Goal: Transaction & Acquisition: Purchase product/service

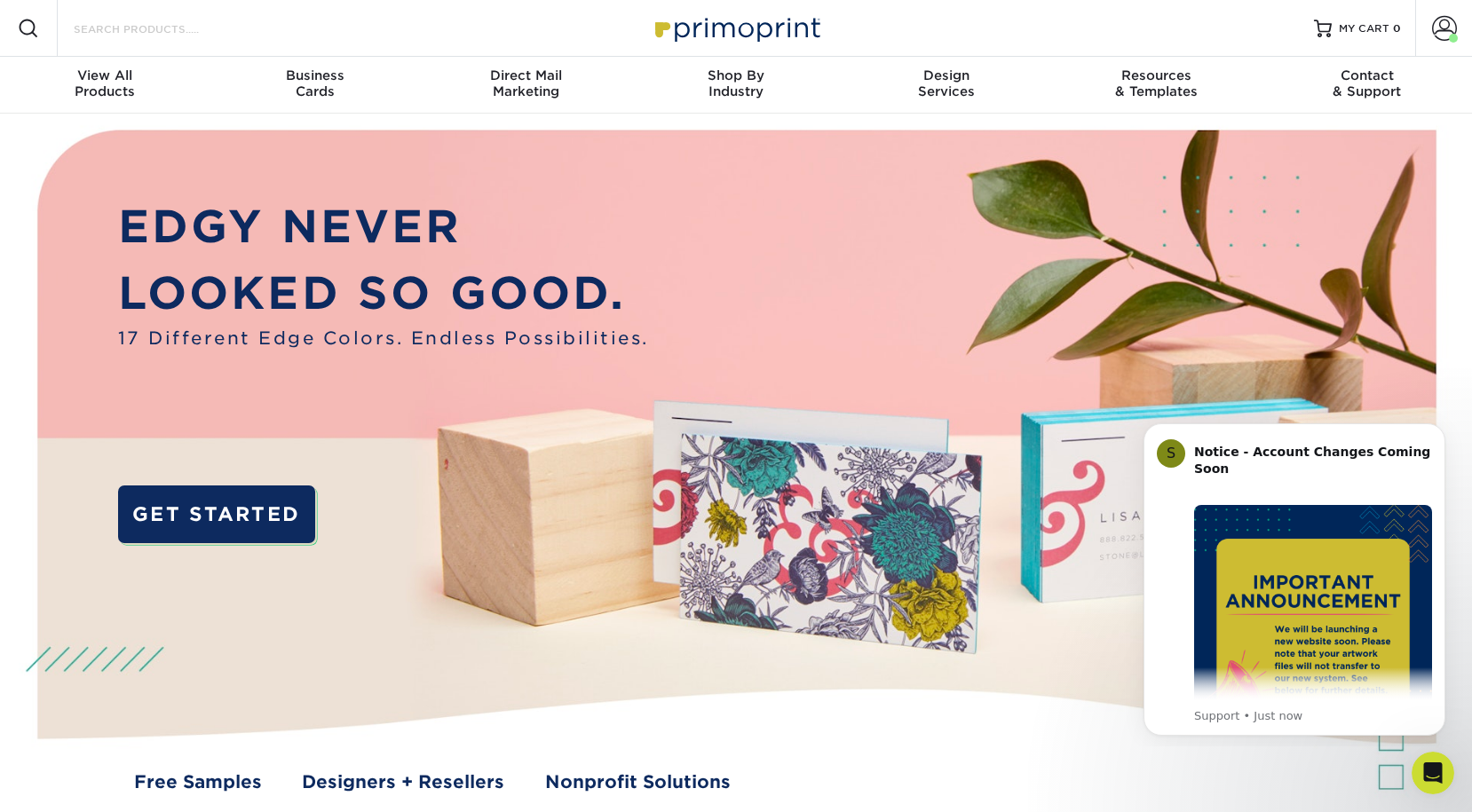
click at [198, 37] on input "Search Products" at bounding box center [158, 29] width 173 height 22
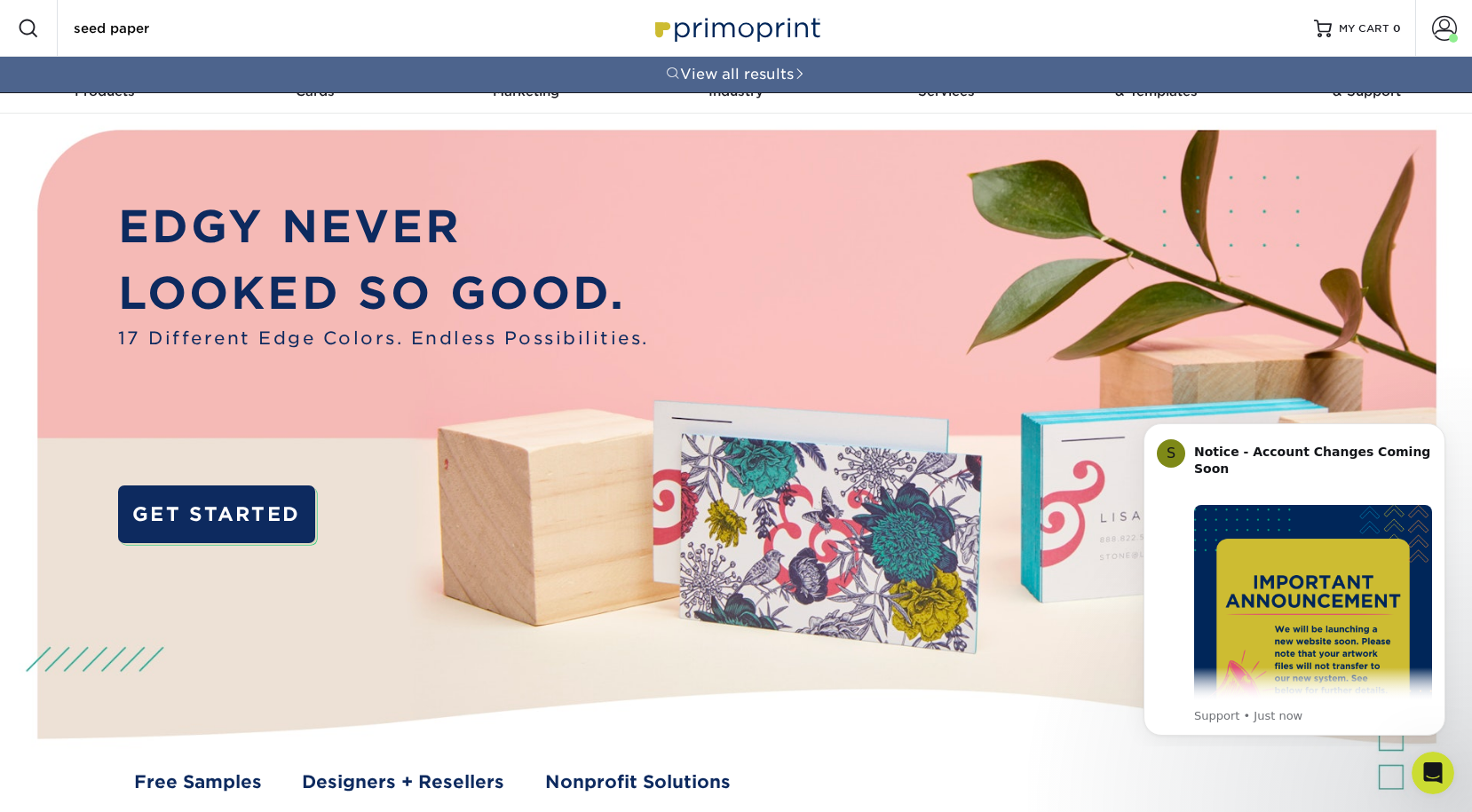
type input "seed paper"
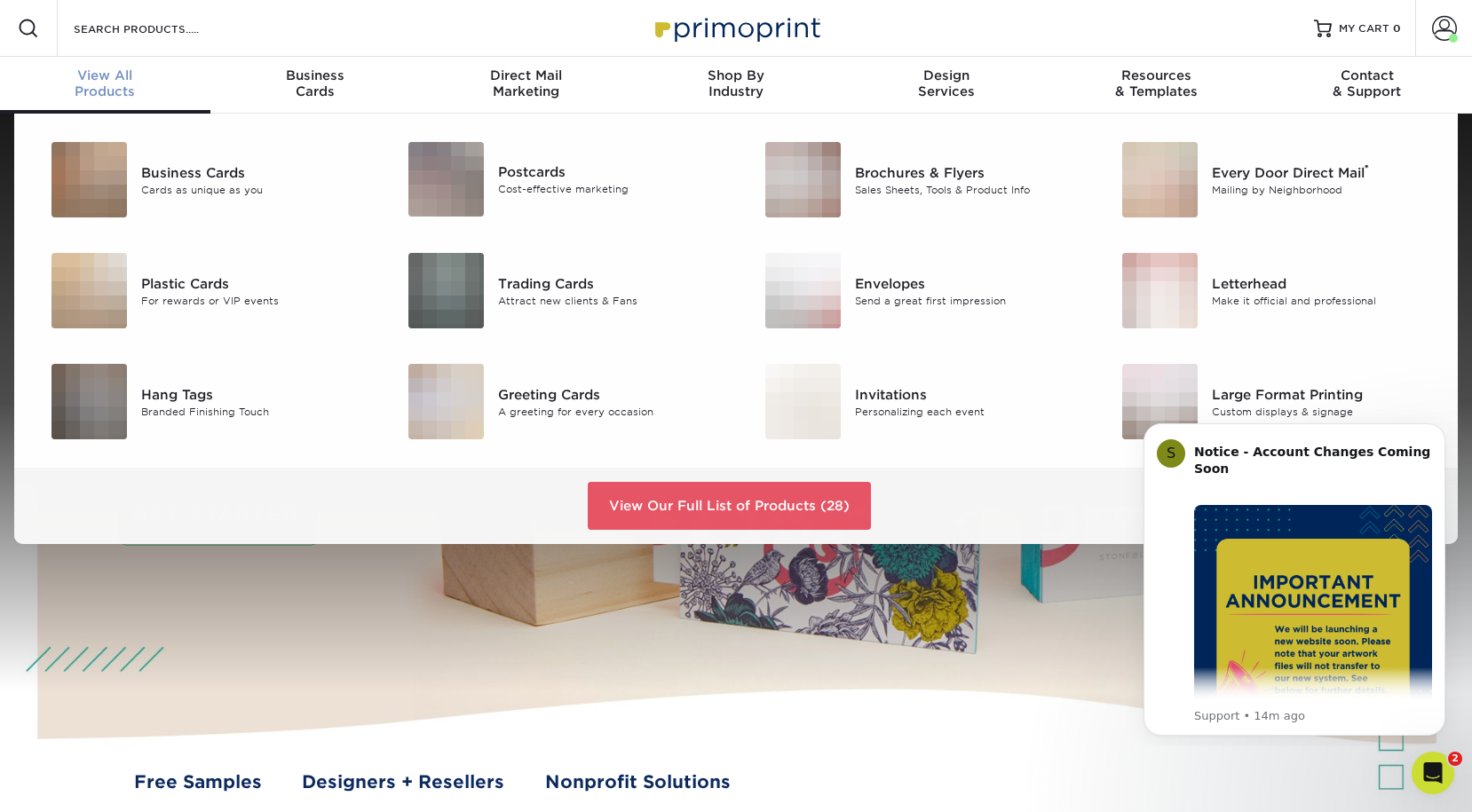
click at [91, 67] on span "View All" at bounding box center [105, 75] width 210 height 16
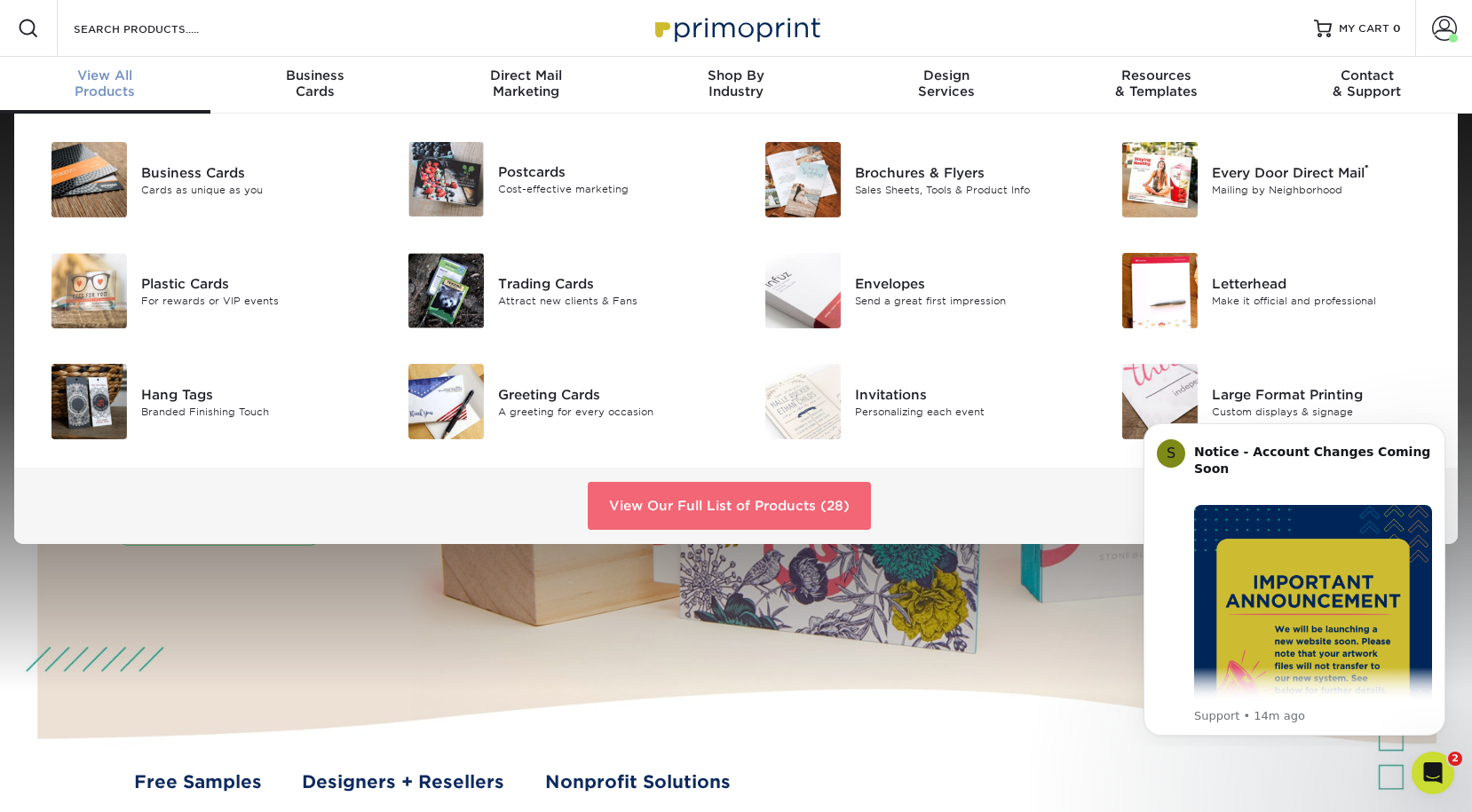
click at [645, 508] on link "View Our Full List of Products (28)" at bounding box center [729, 506] width 283 height 48
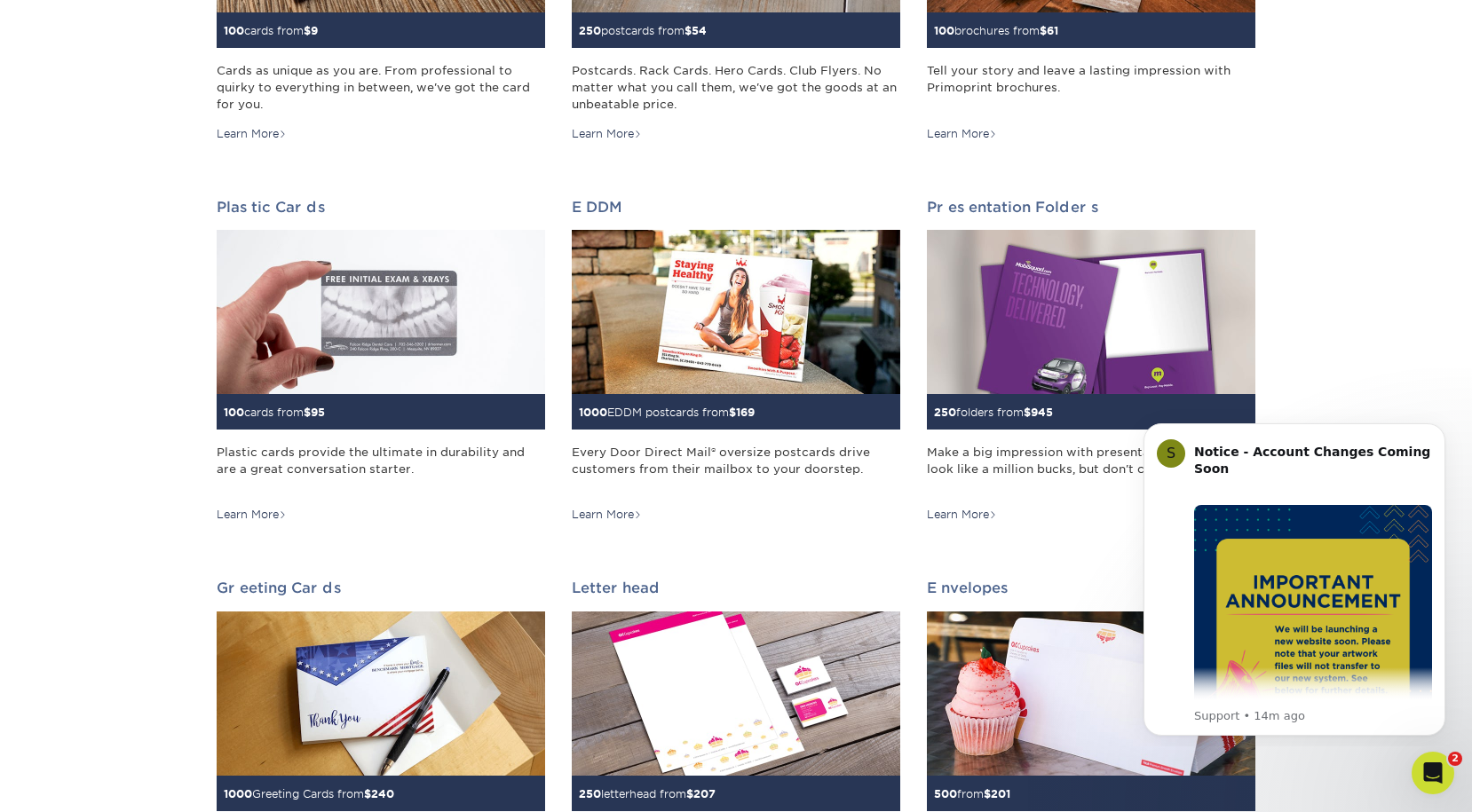
scroll to position [499, 0]
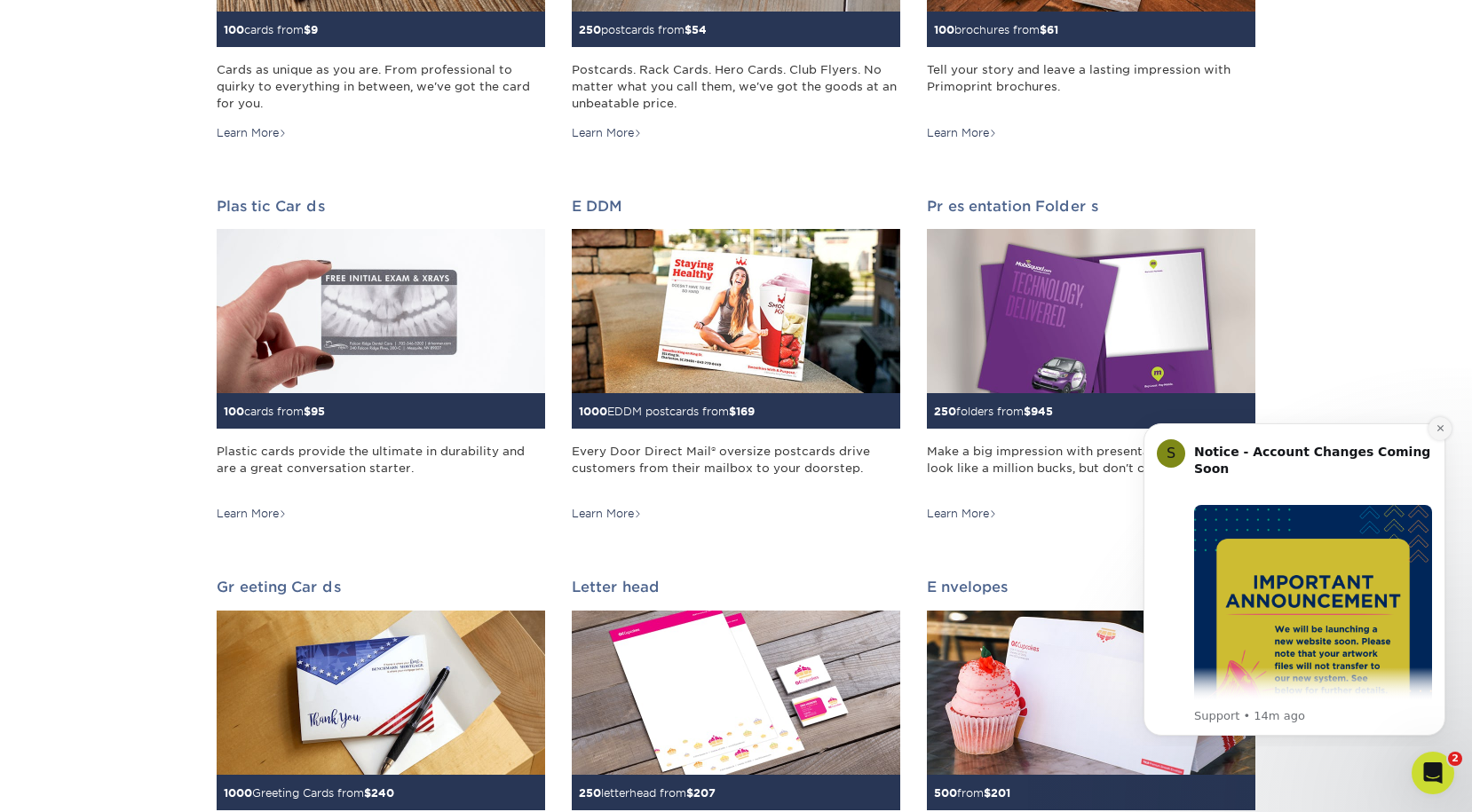
click at [1439, 421] on button "Dismiss notification" at bounding box center [1439, 428] width 23 height 23
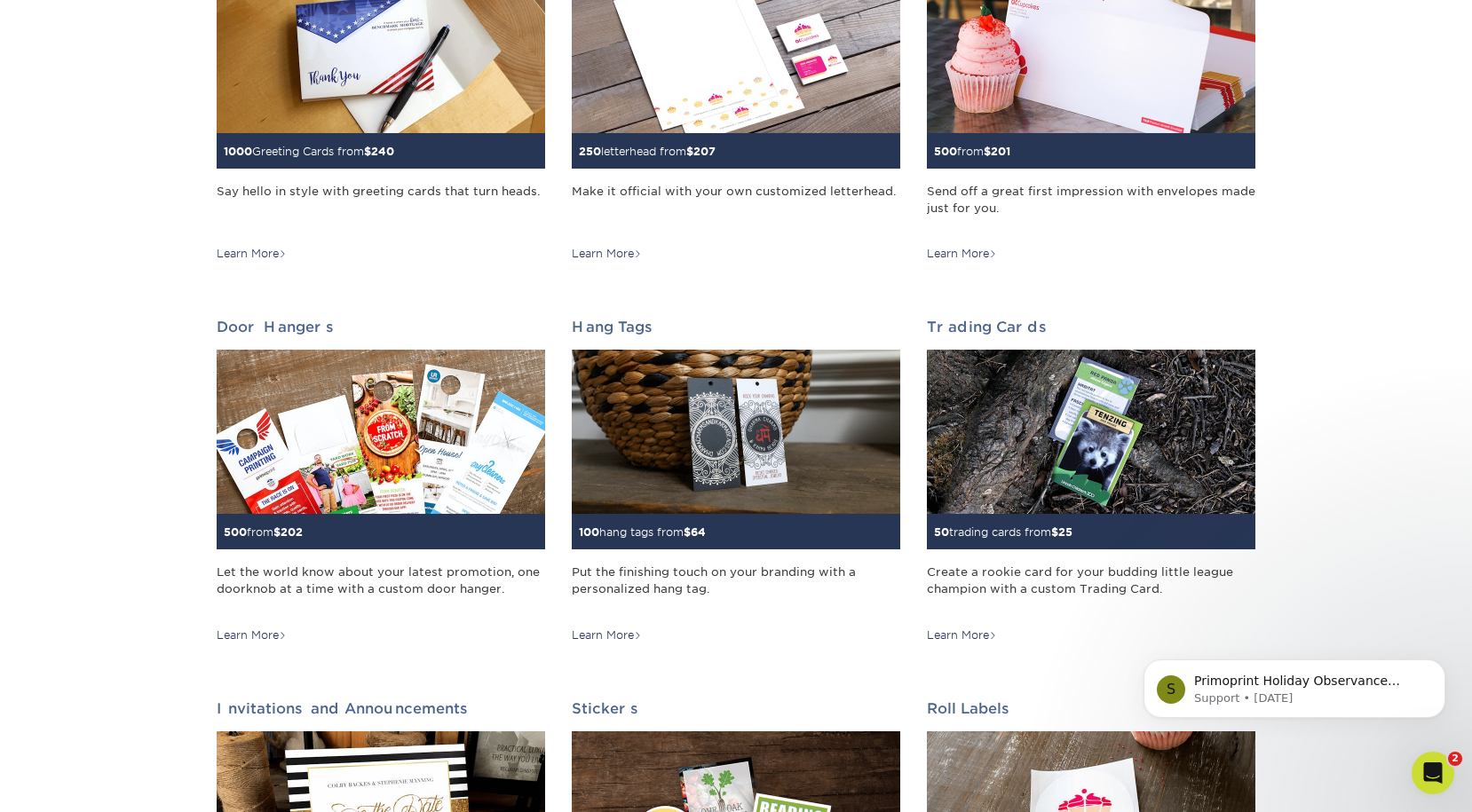
scroll to position [0, 0]
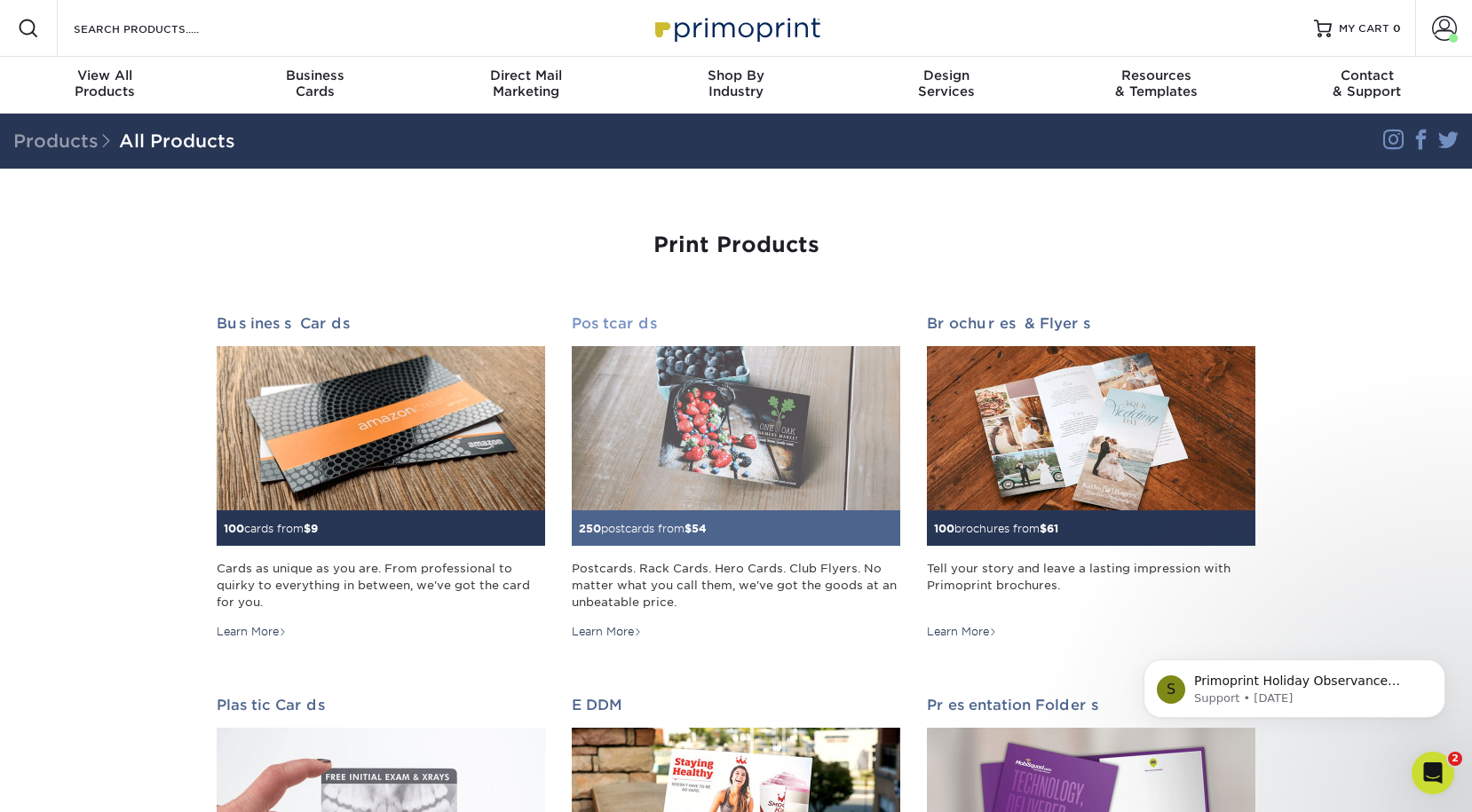
click at [724, 440] on img at bounding box center [736, 428] width 329 height 164
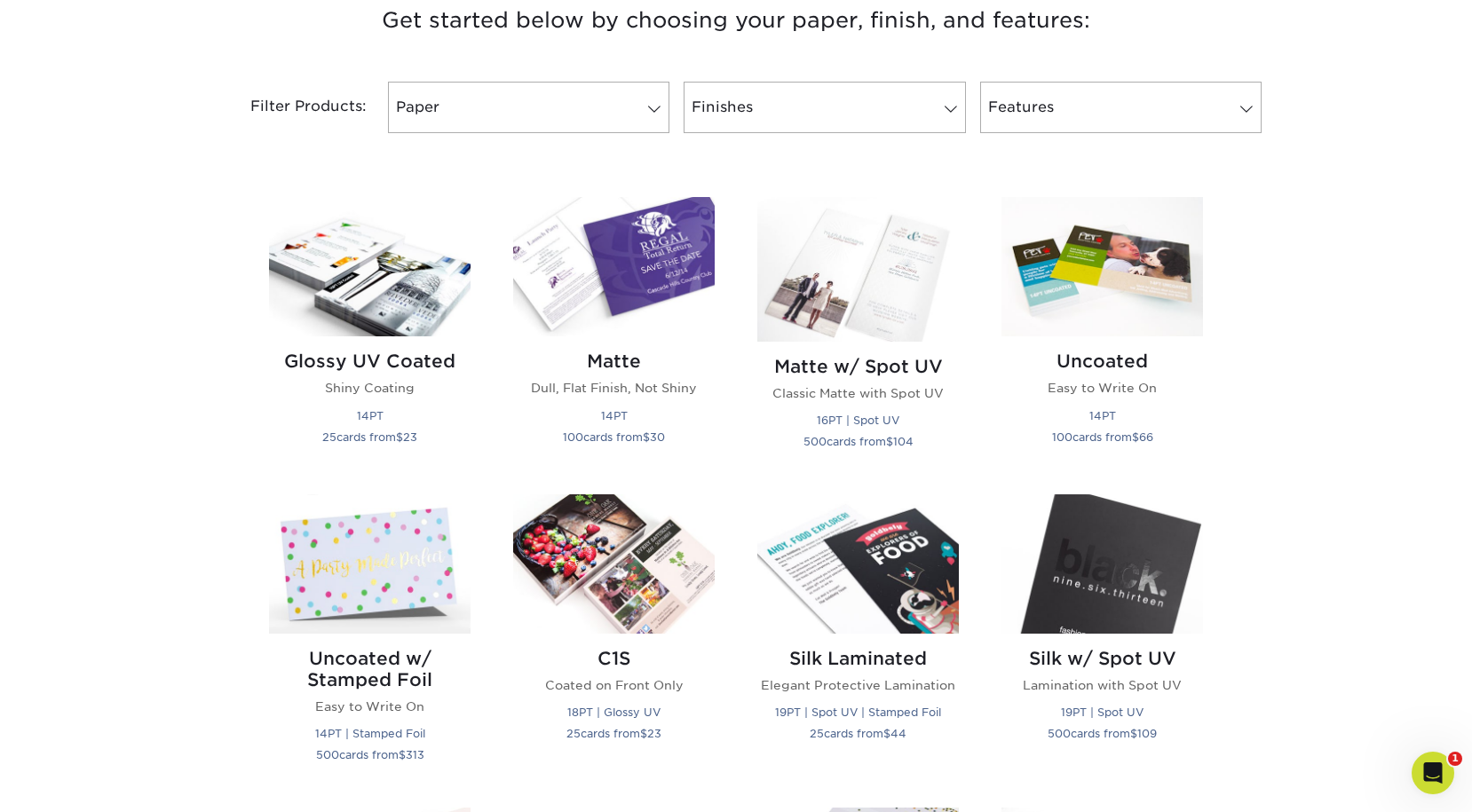
scroll to position [670, 0]
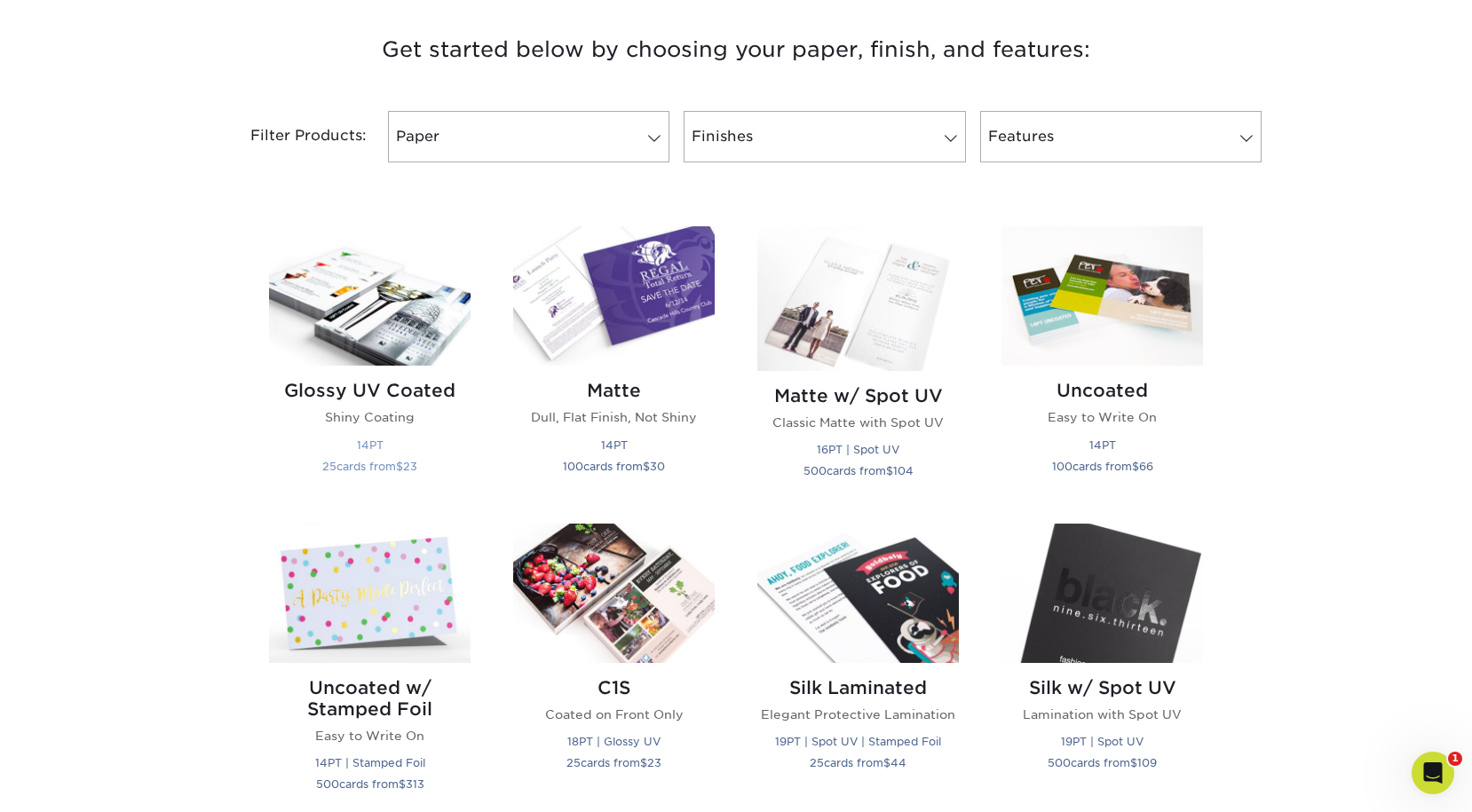
click at [425, 320] on img at bounding box center [369, 295] width 201 height 140
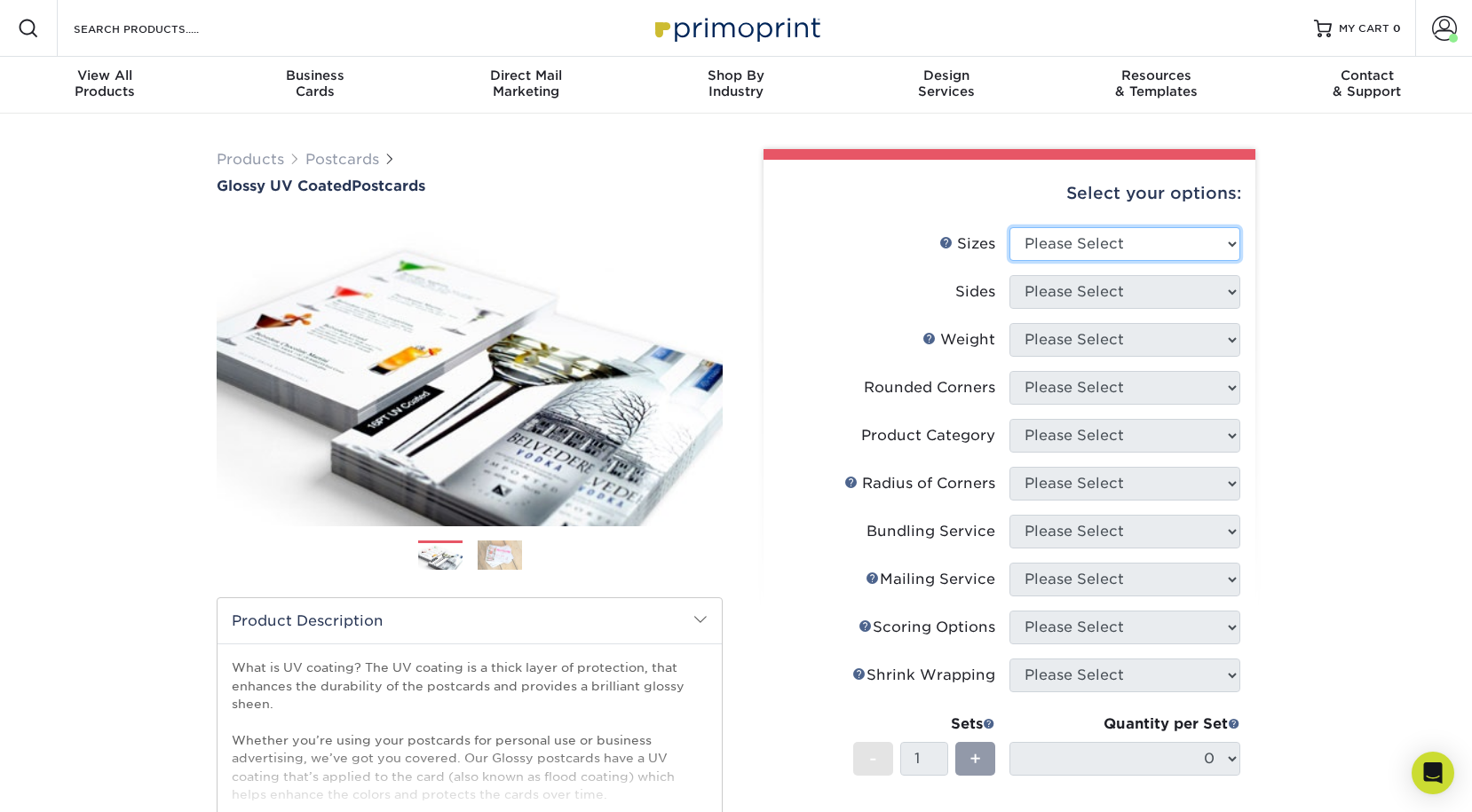
click at [1205, 227] on select "Please Select 1.5" x 7" 2" x 4" 2" x 6" 2" x 7" 2" x 8" 2.12" x 5.5" 2.12" x 5.…" at bounding box center [1124, 244] width 231 height 34
select select "5.50x8.50"
click at [1009, 227] on select "Please Select 1.5" x 7" 2" x 4" 2" x 6" 2" x 7" 2" x 8" 2.12" x 5.5" 2.12" x 5.…" at bounding box center [1124, 244] width 231 height 34
click at [1188, 290] on select "Please Select Print Both Sides Print Front Only" at bounding box center [1124, 292] width 231 height 34
select select "13abbda7-1d64-4f25-8bb2-c179b224825d"
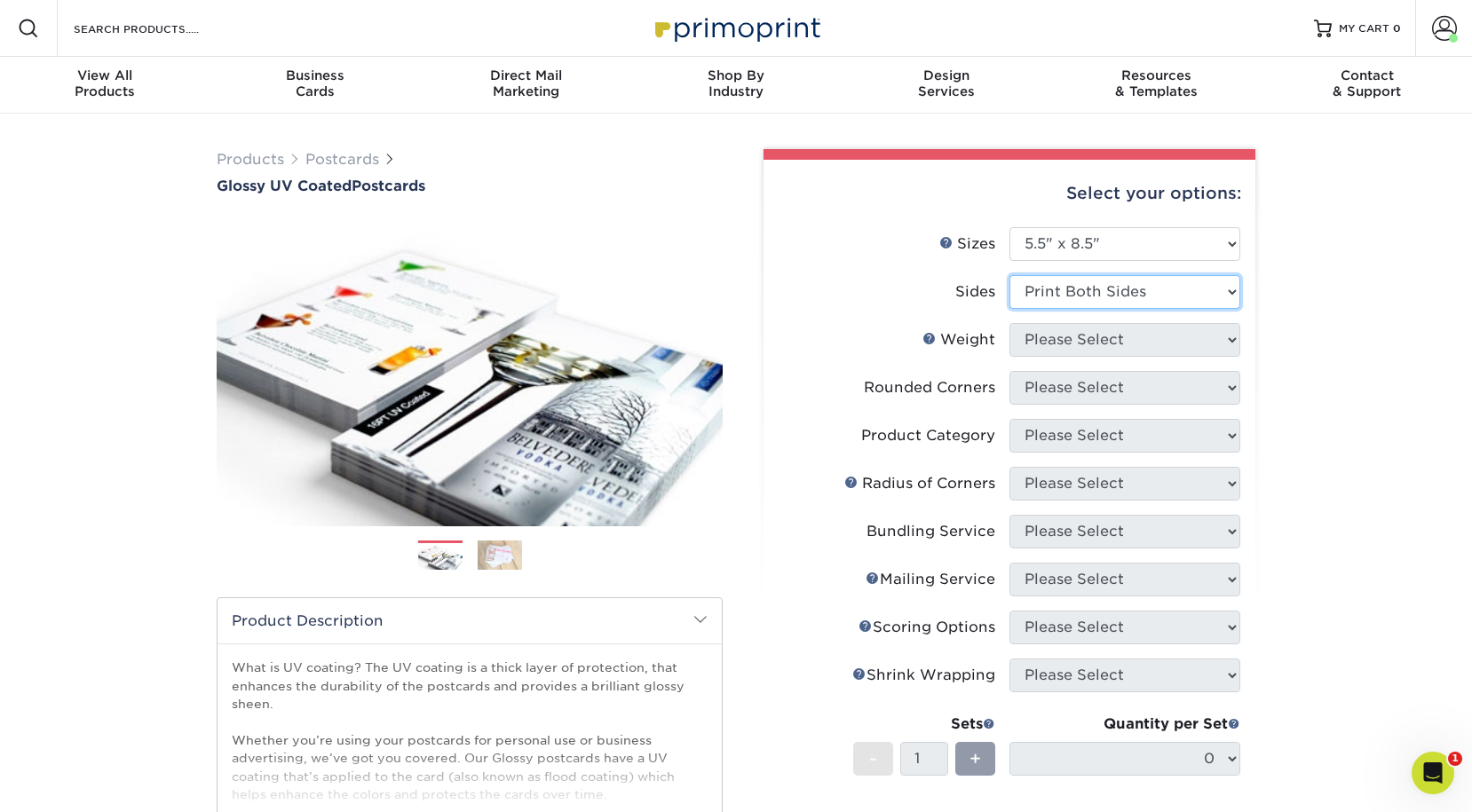
click at [1009, 275] on select "Please Select Print Both Sides Print Front Only" at bounding box center [1124, 292] width 231 height 34
click at [1177, 343] on select "Please Select 16PT 18PT C1S 14PT" at bounding box center [1124, 340] width 231 height 34
select select "16PT"
click at [1009, 323] on select "Please Select 16PT 18PT C1S 14PT" at bounding box center [1124, 340] width 231 height 34
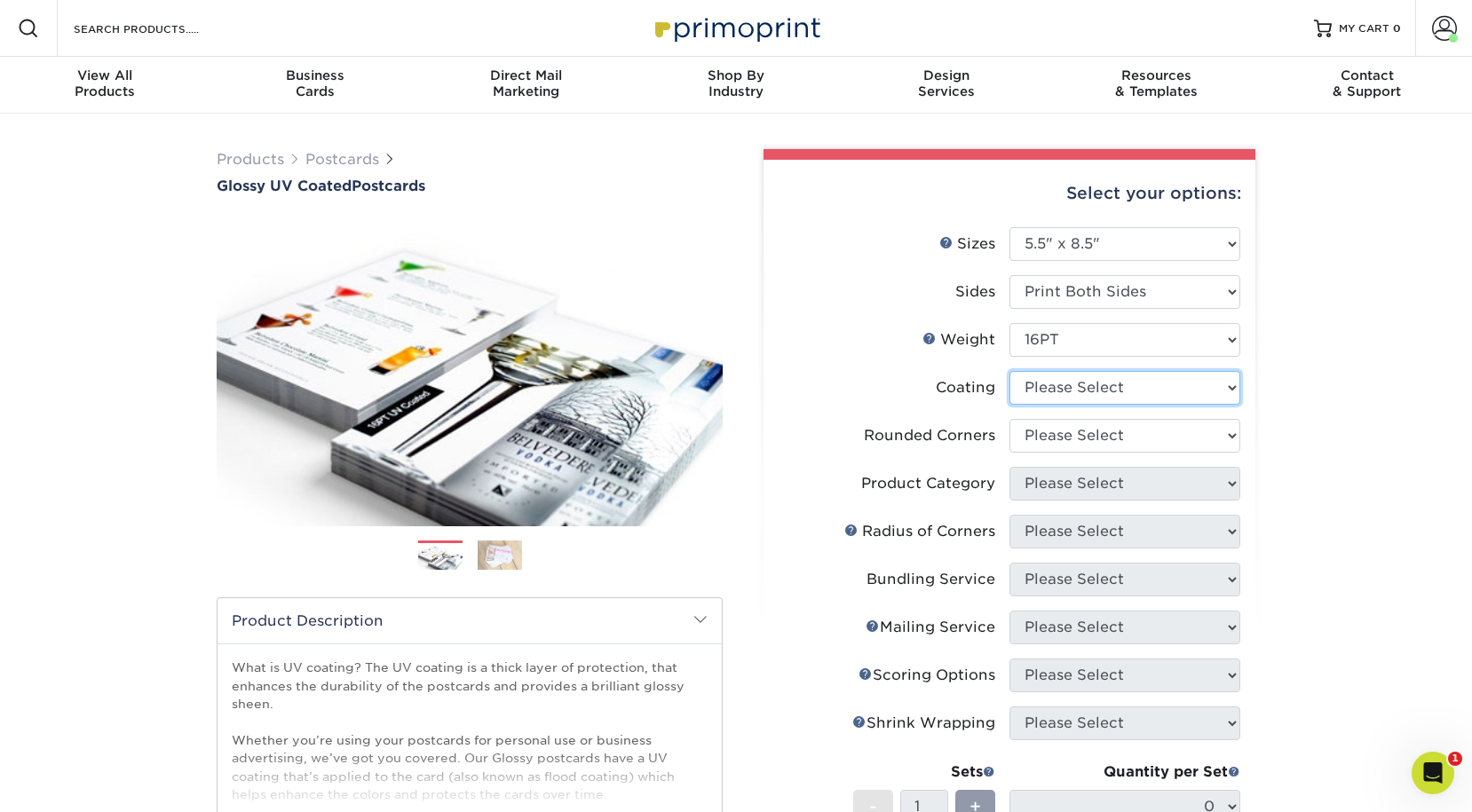
click at [1170, 389] on select at bounding box center [1124, 388] width 231 height 34
select select "ae367451-b2b8-45df-a344-0f05b6a12993"
click at [1009, 371] on select at bounding box center [1124, 388] width 231 height 34
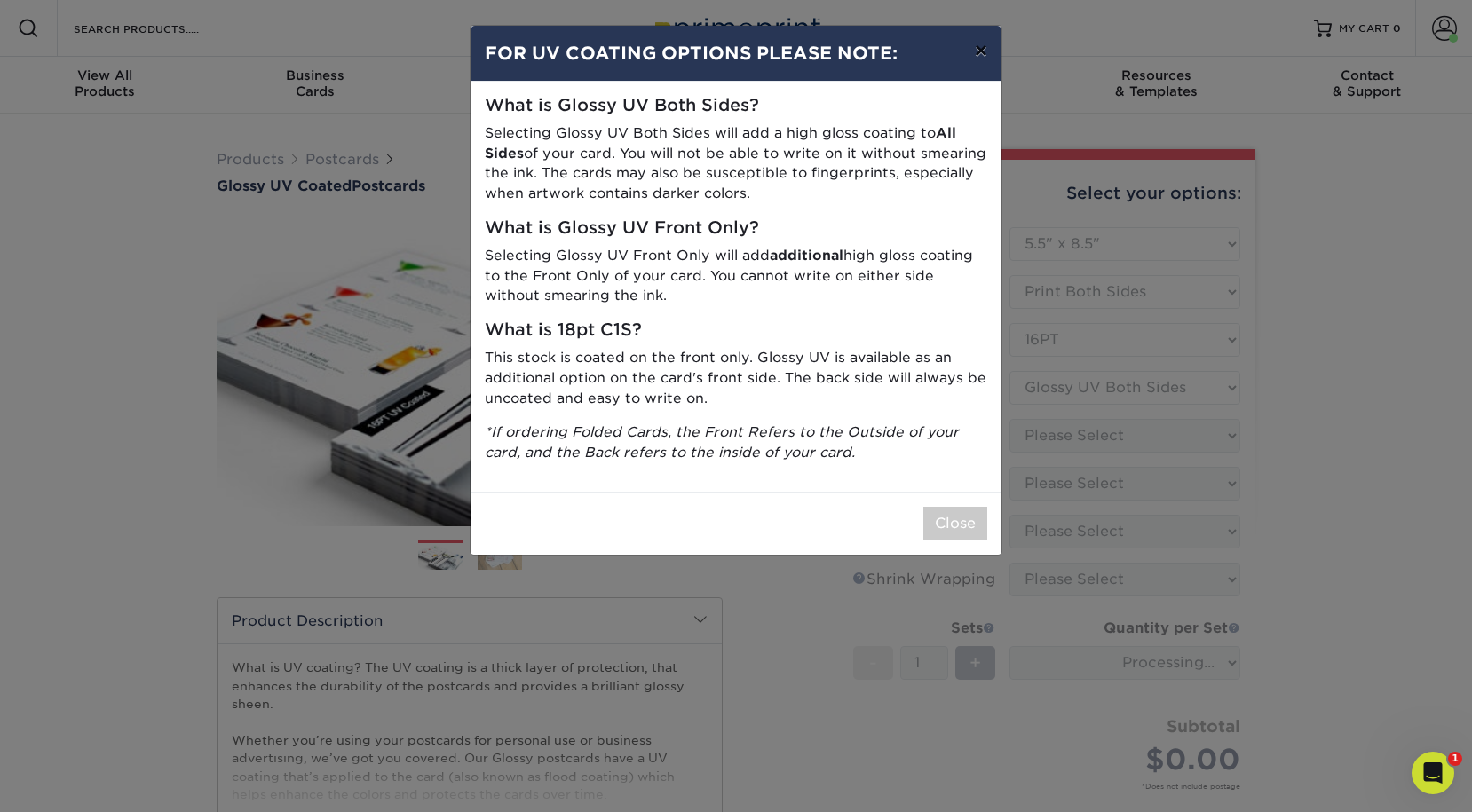
click at [971, 46] on button "×" at bounding box center [981, 51] width 41 height 50
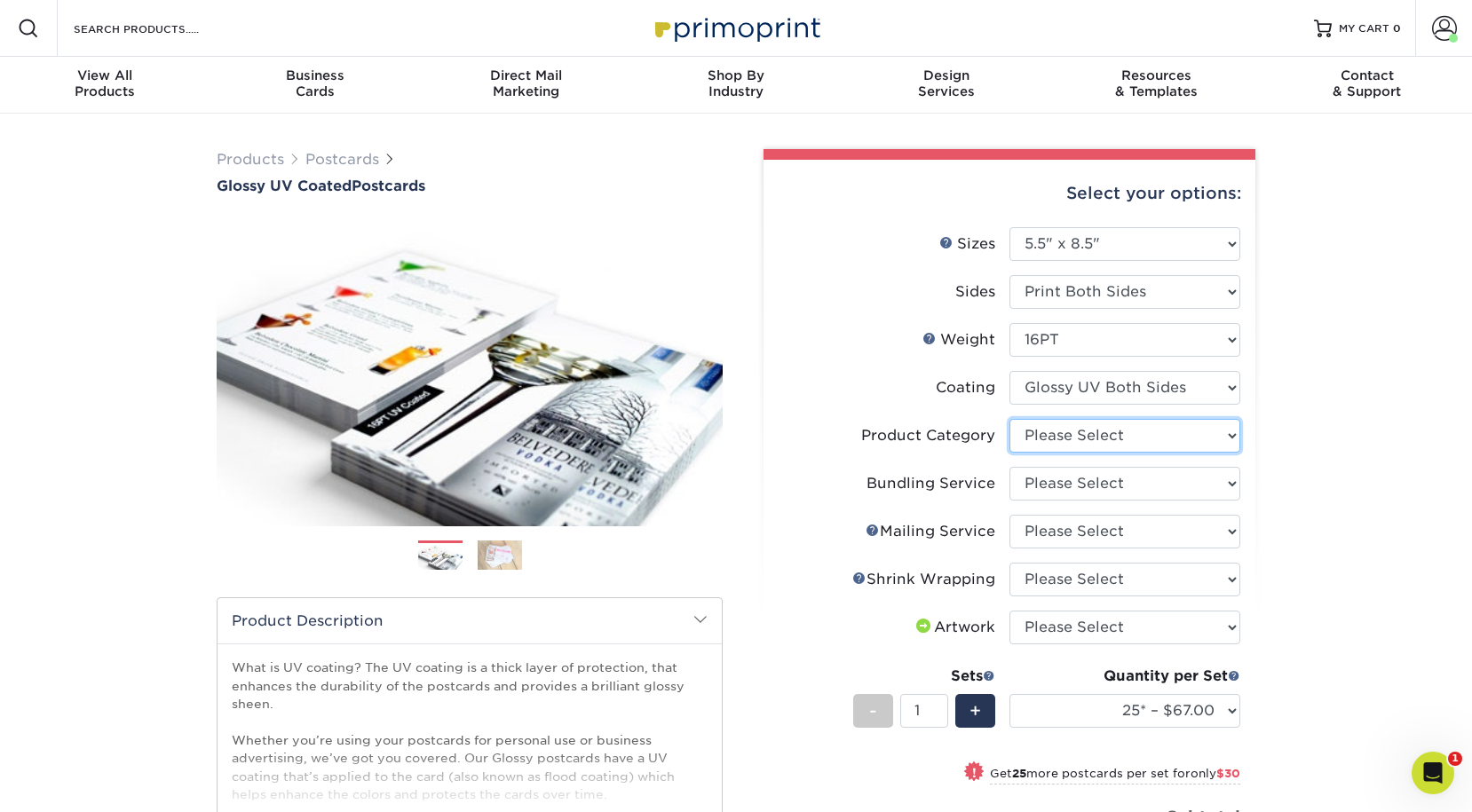
click at [1219, 432] on select "Please Select Postcards" at bounding box center [1124, 436] width 231 height 34
select select "9b7272e0-d6c8-4c3c-8e97-d3a1bcdab858"
click at [1009, 419] on select "Please Select Postcards" at bounding box center [1124, 436] width 231 height 34
click at [1207, 480] on select "Please Select No Bundling Services Yes, Bundles of 50 (+2 Days) Yes, Bundles of…" at bounding box center [1124, 483] width 231 height 34
select select "58689abb-25c0-461c-a4c3-a80b627d6649"
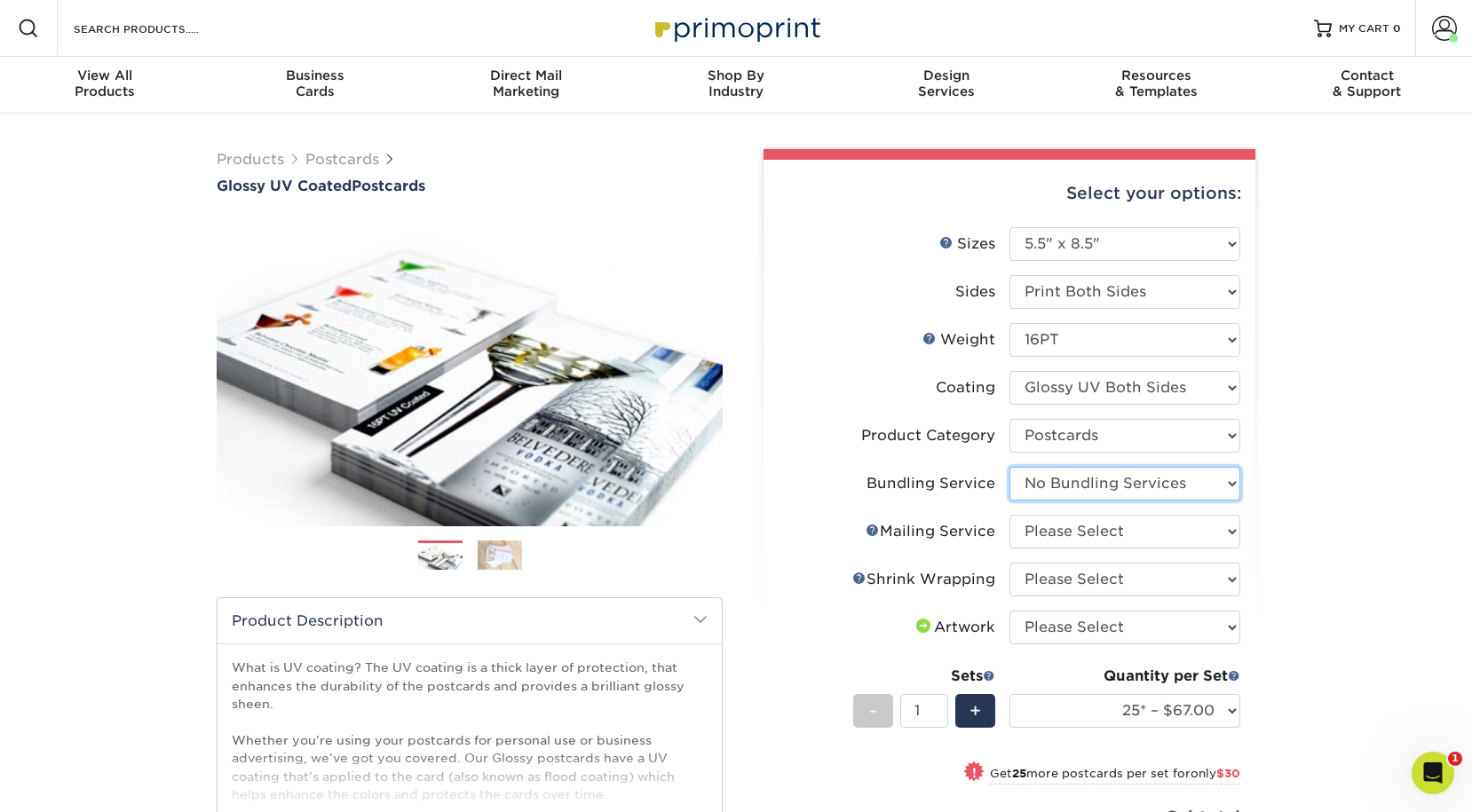
click at [1009, 466] on select "Please Select No Bundling Services Yes, Bundles of 50 (+2 Days) Yes, Bundles of…" at bounding box center [1124, 483] width 231 height 34
click at [1200, 521] on select "Please Select No Direct Mailing Service No, I will mail/stamp/imprint Direct Ma…" at bounding box center [1124, 532] width 231 height 34
select select "3e5e9bdd-d78a-4c28-a41d-fe1407925ca6"
click at [1009, 515] on select "Please Select No Direct Mailing Service No, I will mail/stamp/imprint Direct Ma…" at bounding box center [1124, 532] width 231 height 34
click at [1192, 593] on select "Please Select No Shrink Wrapping Shrink Wrap 100 Per Package Shrink Wrap 50 Per…" at bounding box center [1124, 579] width 231 height 34
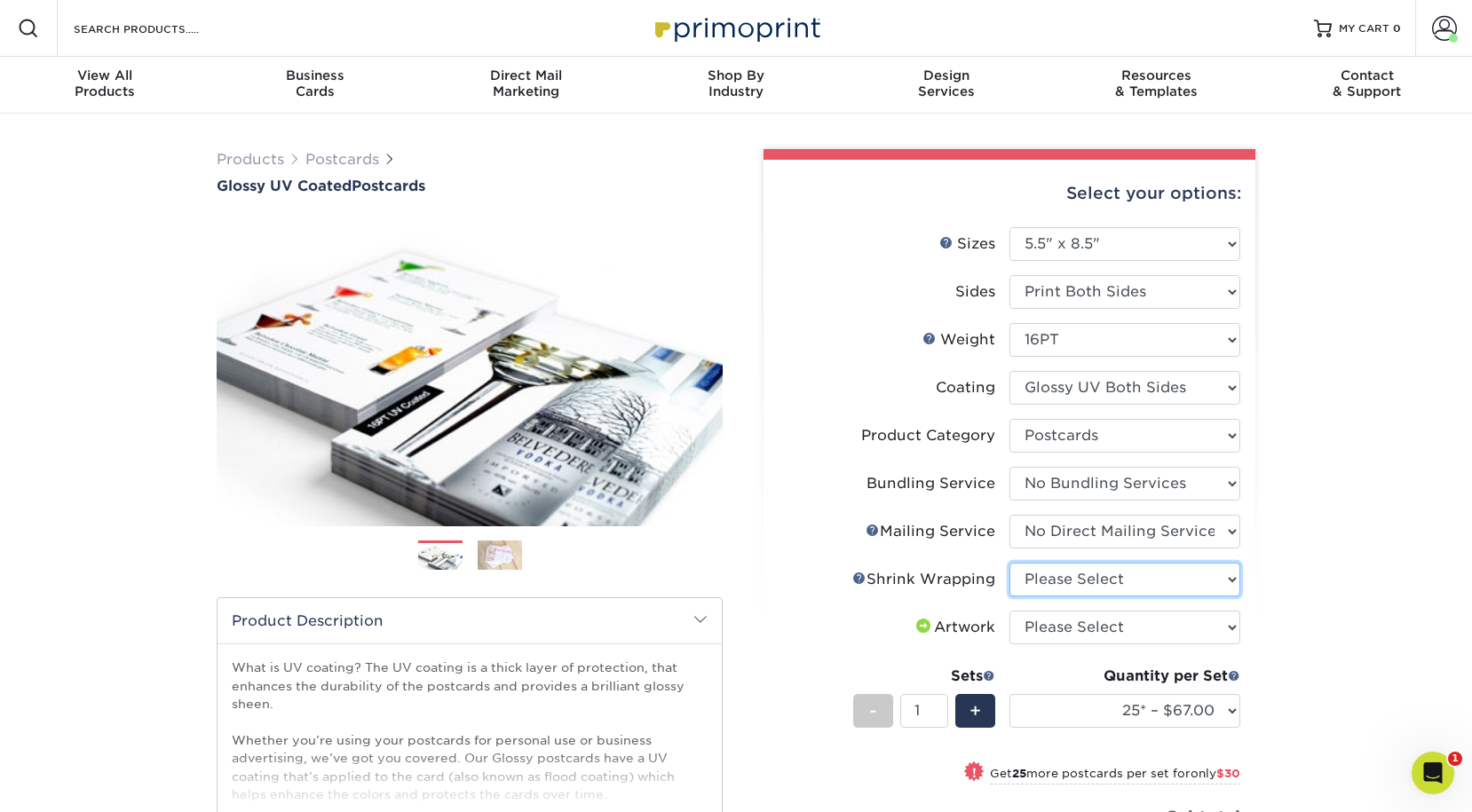
select select "c8749376-e7da-41d0-b3dc-647faf84d907"
click at [1009, 562] on select "Please Select No Shrink Wrapping Shrink Wrap 100 Per Package Shrink Wrap 50 Per…" at bounding box center [1124, 579] width 231 height 34
click at [1188, 630] on select "Please Select I will upload files I need a design - $150" at bounding box center [1124, 627] width 231 height 34
select select "upload"
click at [1009, 610] on select "Please Select I will upload files I need a design - $150" at bounding box center [1124, 627] width 231 height 34
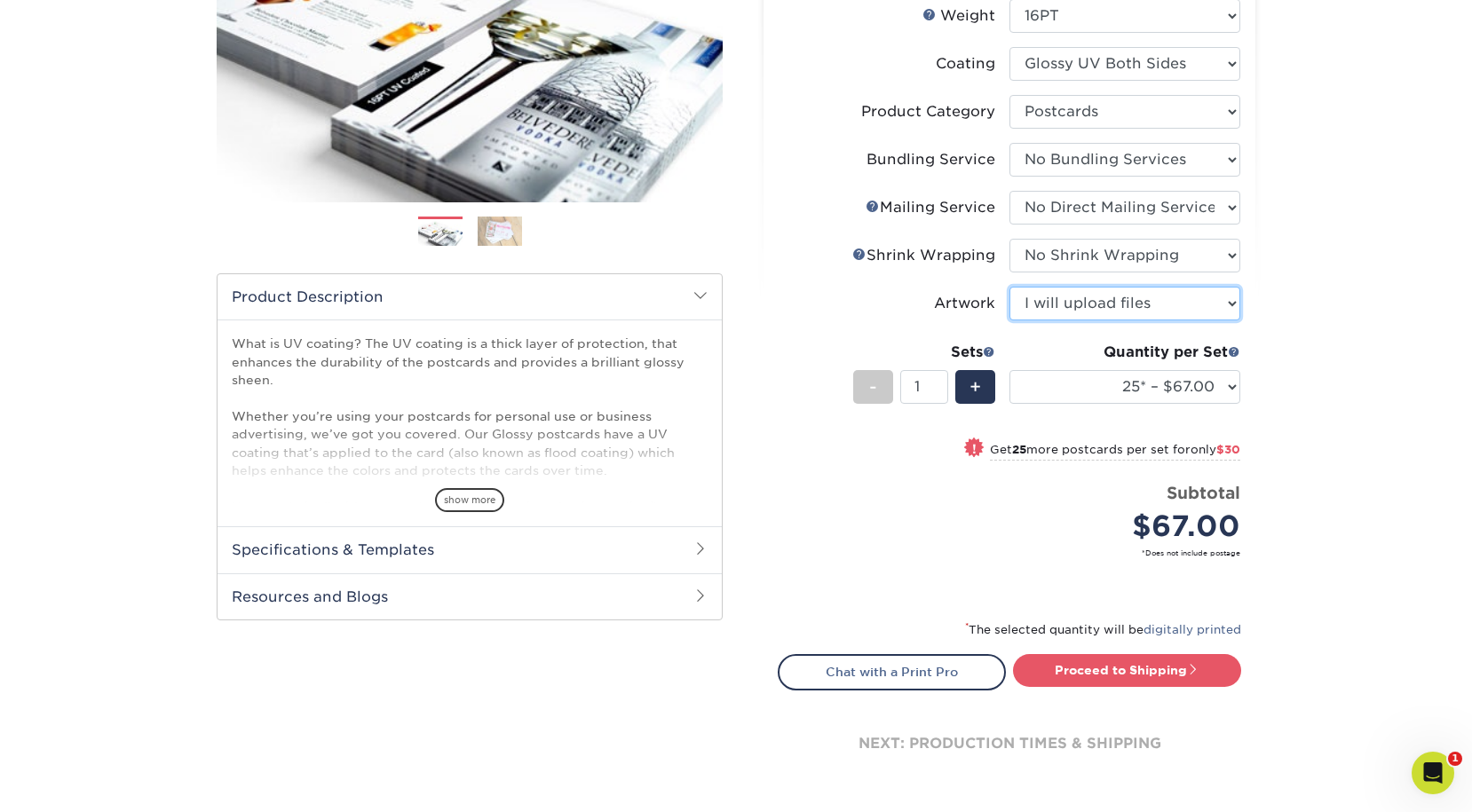
scroll to position [382, 0]
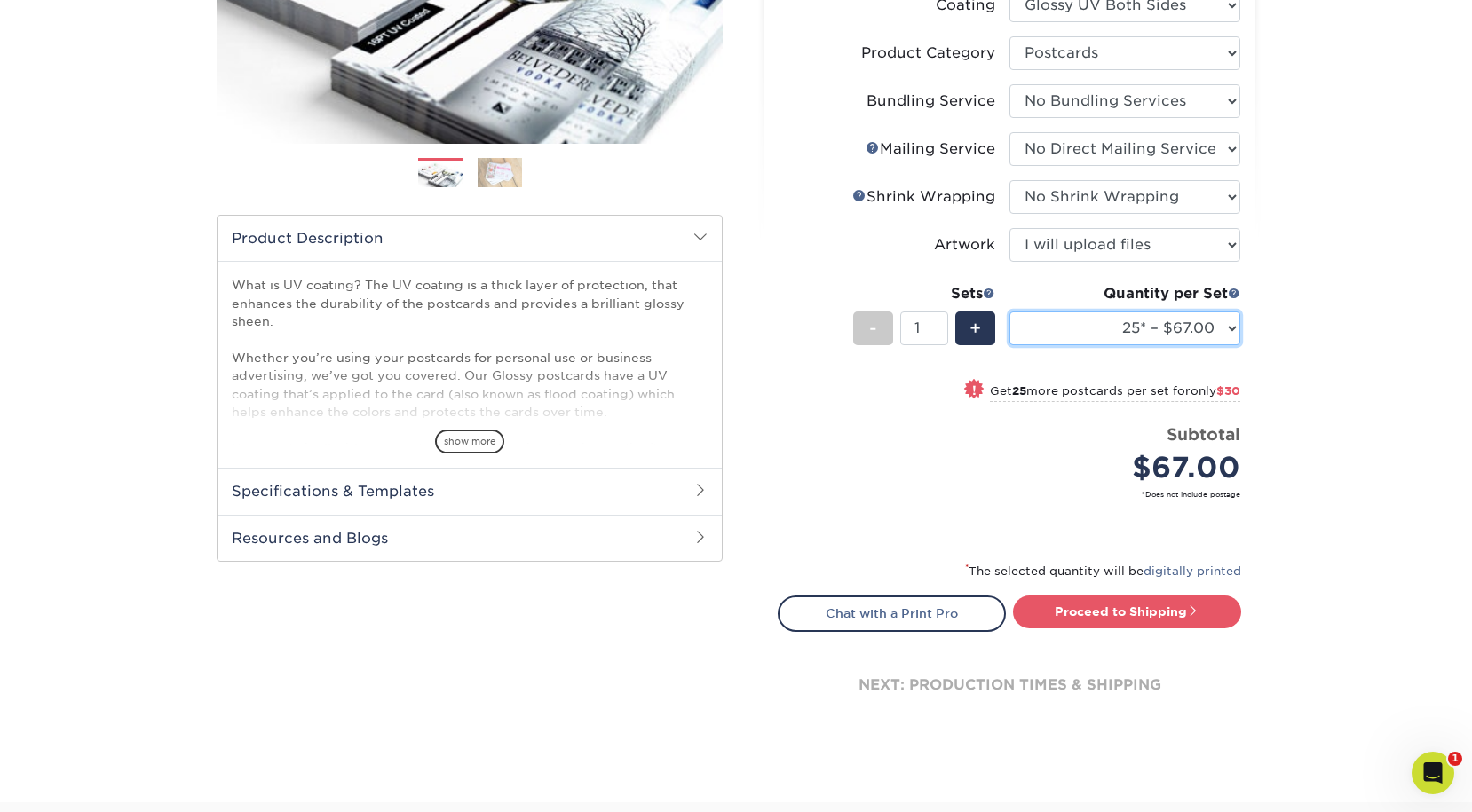
click at [1214, 329] on select "25* – $67.00 50* – $97.00 75* – $113.00 100* – $149.00 250* – $224.00 500 – $24…" at bounding box center [1124, 329] width 231 height 34
click at [1009, 312] on select "25* – $67.00 50* – $97.00 75* – $113.00 100* – $149.00 250* – $224.00 500 – $24…" at bounding box center [1124, 329] width 231 height 34
click at [1213, 317] on select "25* – $67.00 50* – $97.00 75* – $113.00 100* – $149.00 250* – $224.00 500 – $24…" at bounding box center [1124, 329] width 231 height 34
select select "250* – $224.00"
click at [1009, 312] on select "25* – $67.00 50* – $97.00 75* – $113.00 100* – $149.00 250* – $224.00 500 – $24…" at bounding box center [1124, 329] width 231 height 34
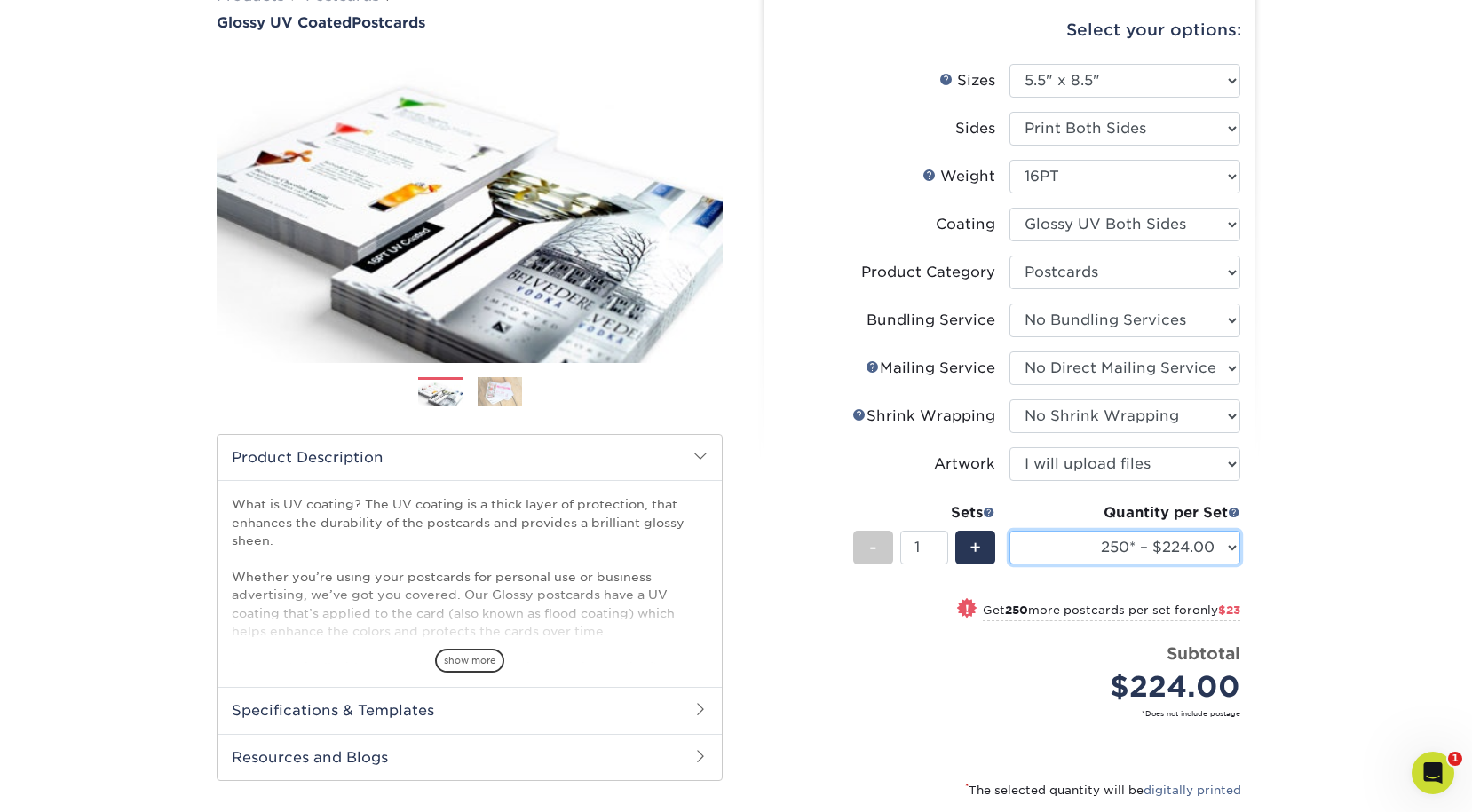
scroll to position [217, 0]
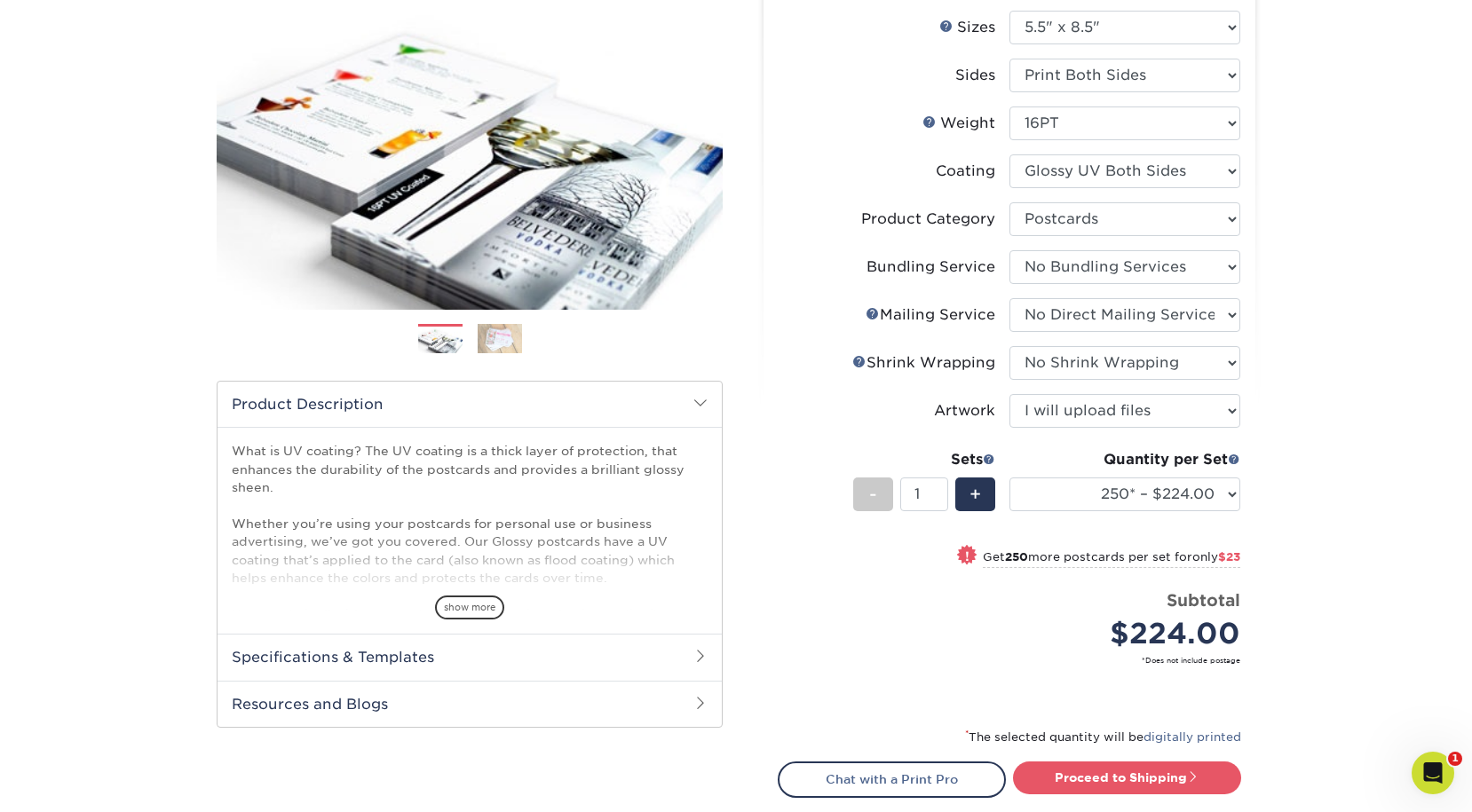
click at [619, 655] on h2 "Specifications & Templates" at bounding box center [470, 657] width 504 height 47
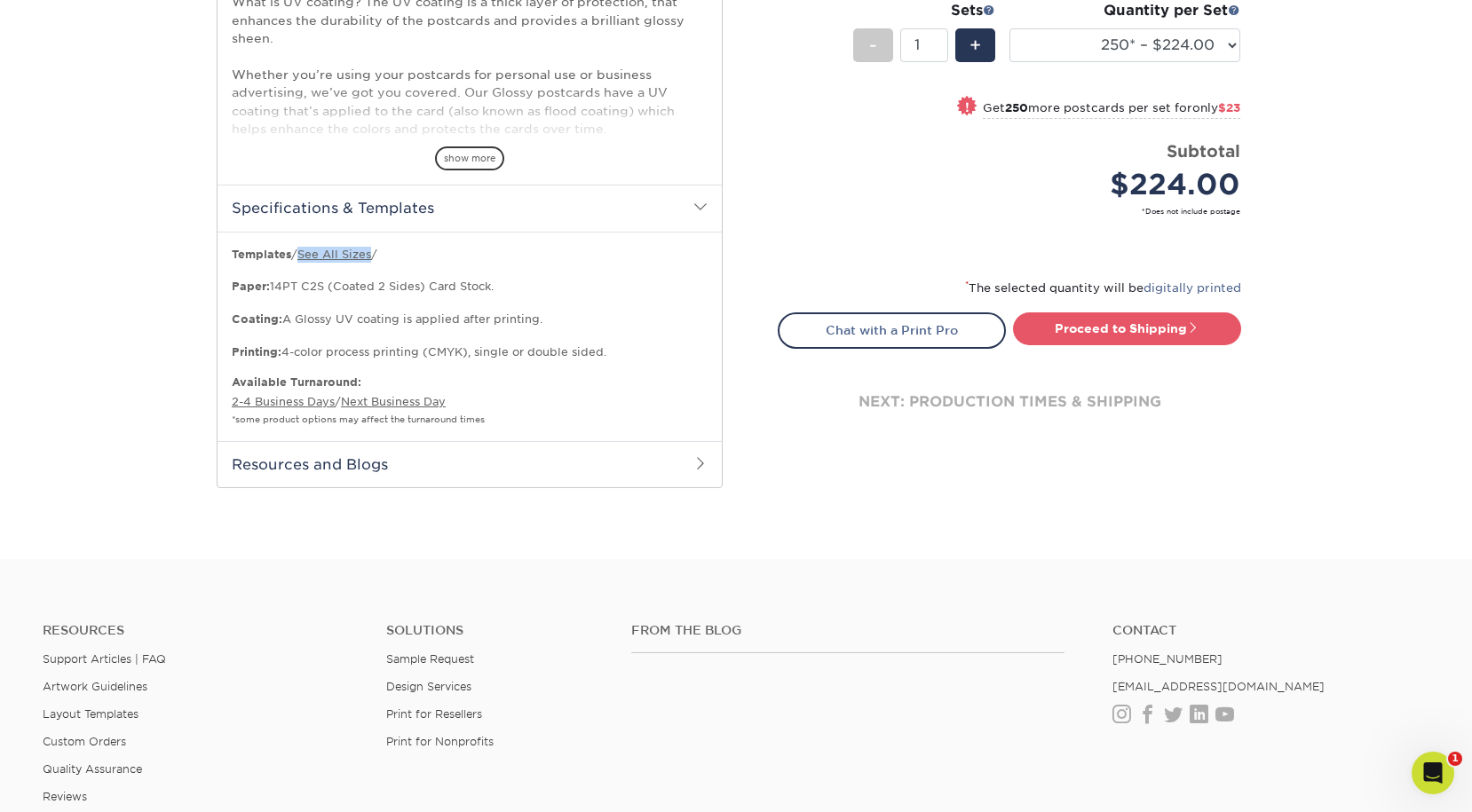
scroll to position [664, 0]
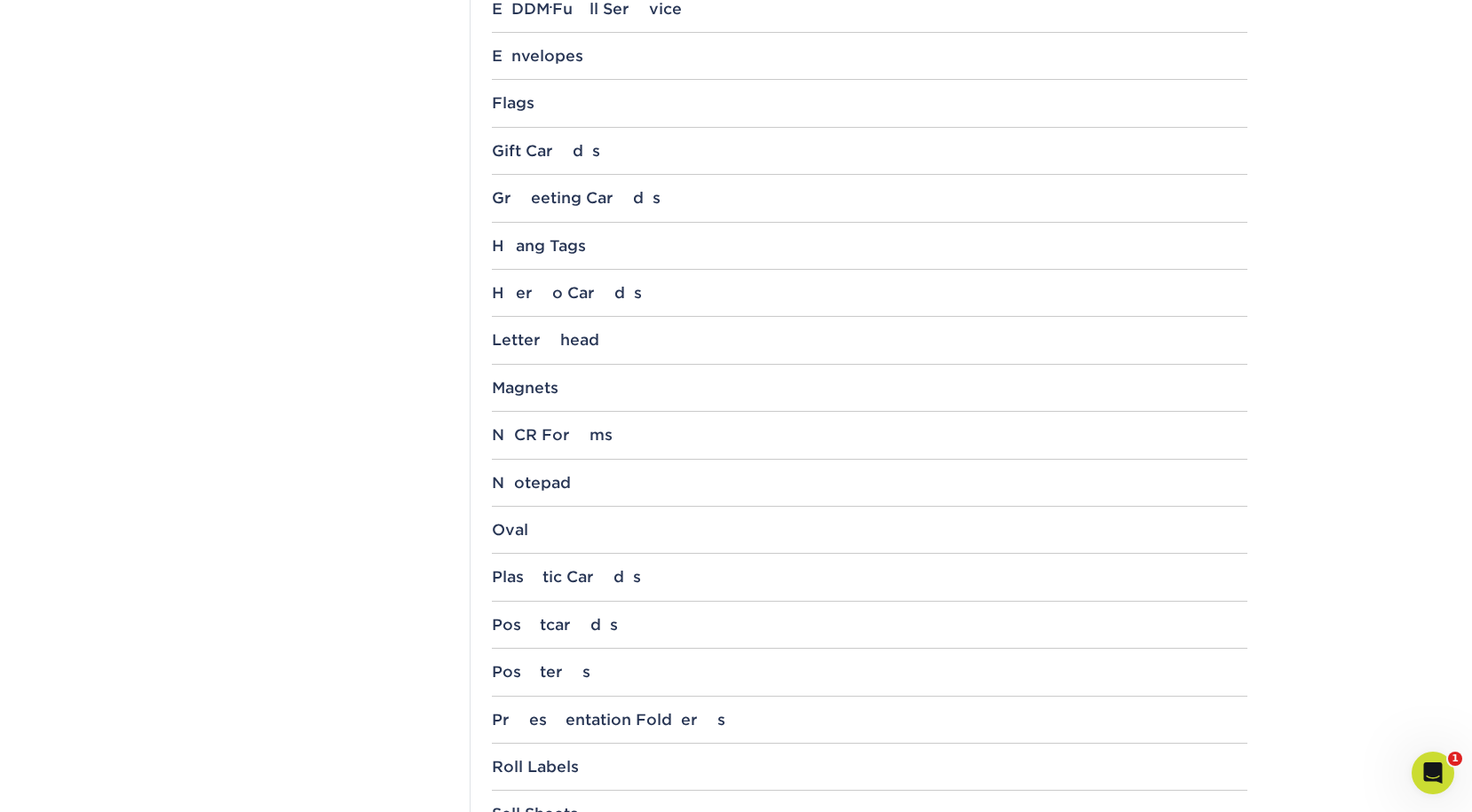
scroll to position [1336, 0]
click at [555, 630] on div "Postcards" at bounding box center [869, 624] width 756 height 18
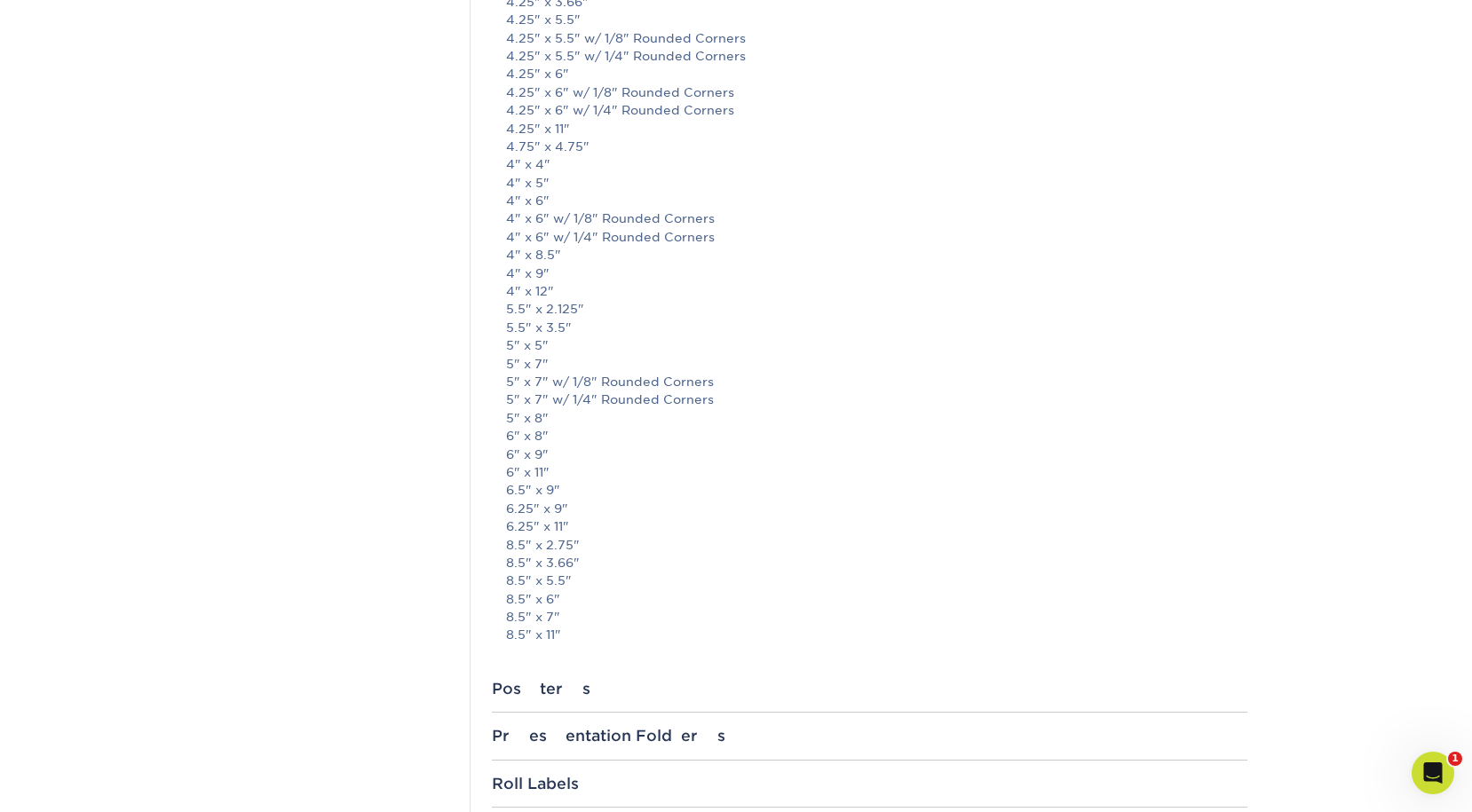
scroll to position [2307, 0]
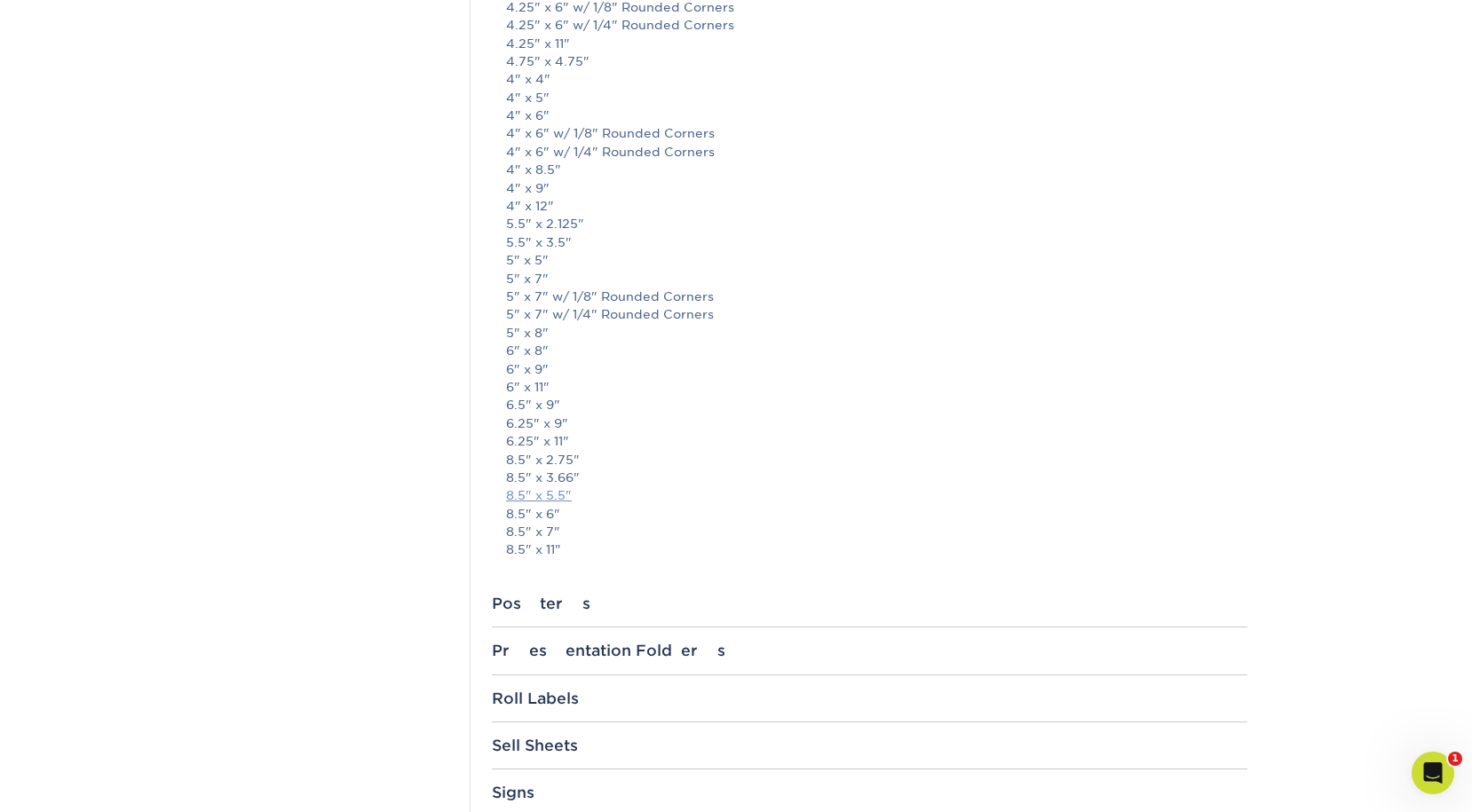
click at [546, 492] on link "8.5" x 5.5"" at bounding box center [539, 495] width 65 height 14
